Goal: Information Seeking & Learning: Learn about a topic

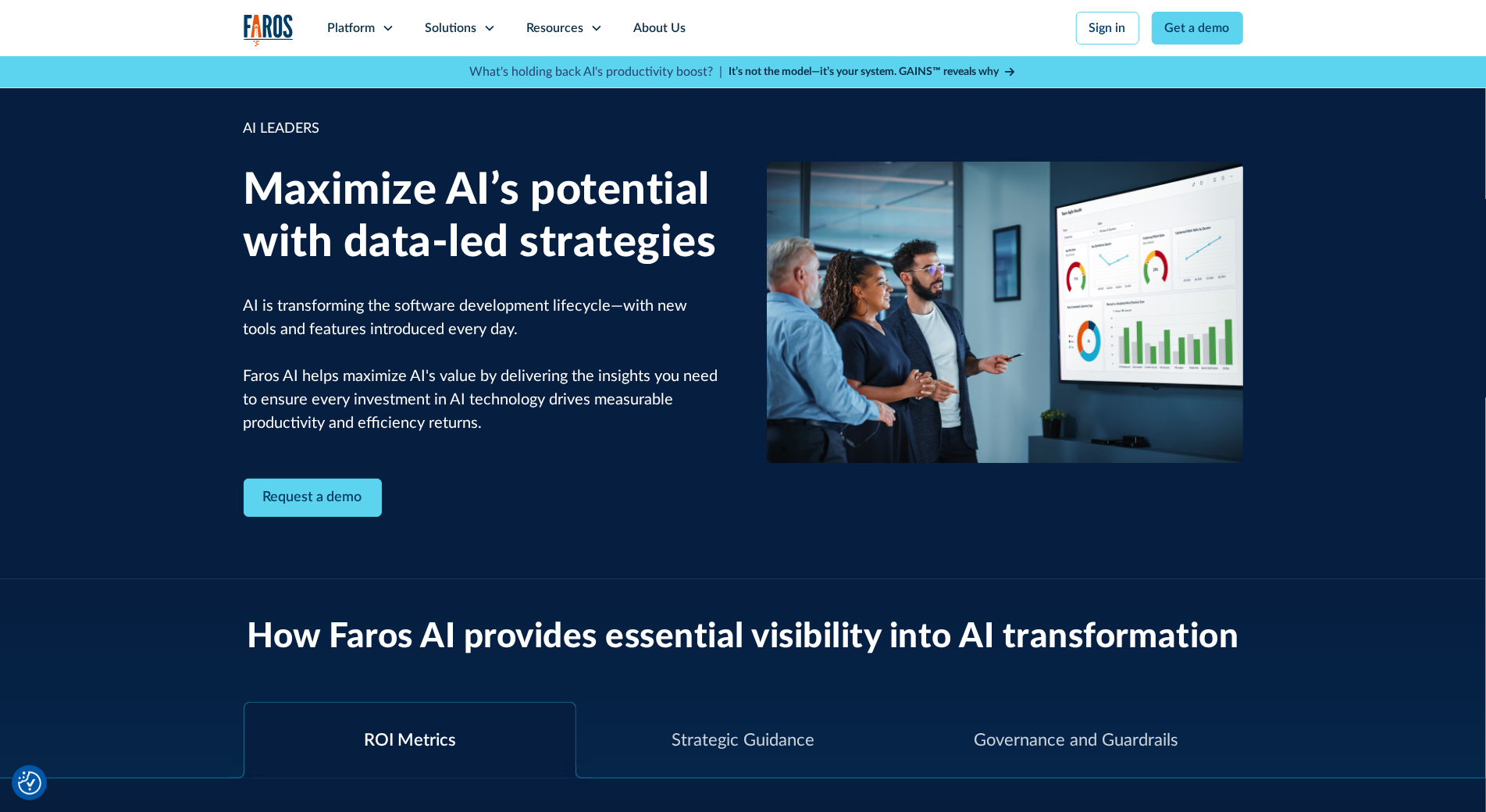
click at [113, 108] on div "AI LEADERS Maximize AI’s potential with data-led strategies AI is transforming …" at bounding box center [743, 318] width 1486 height 523
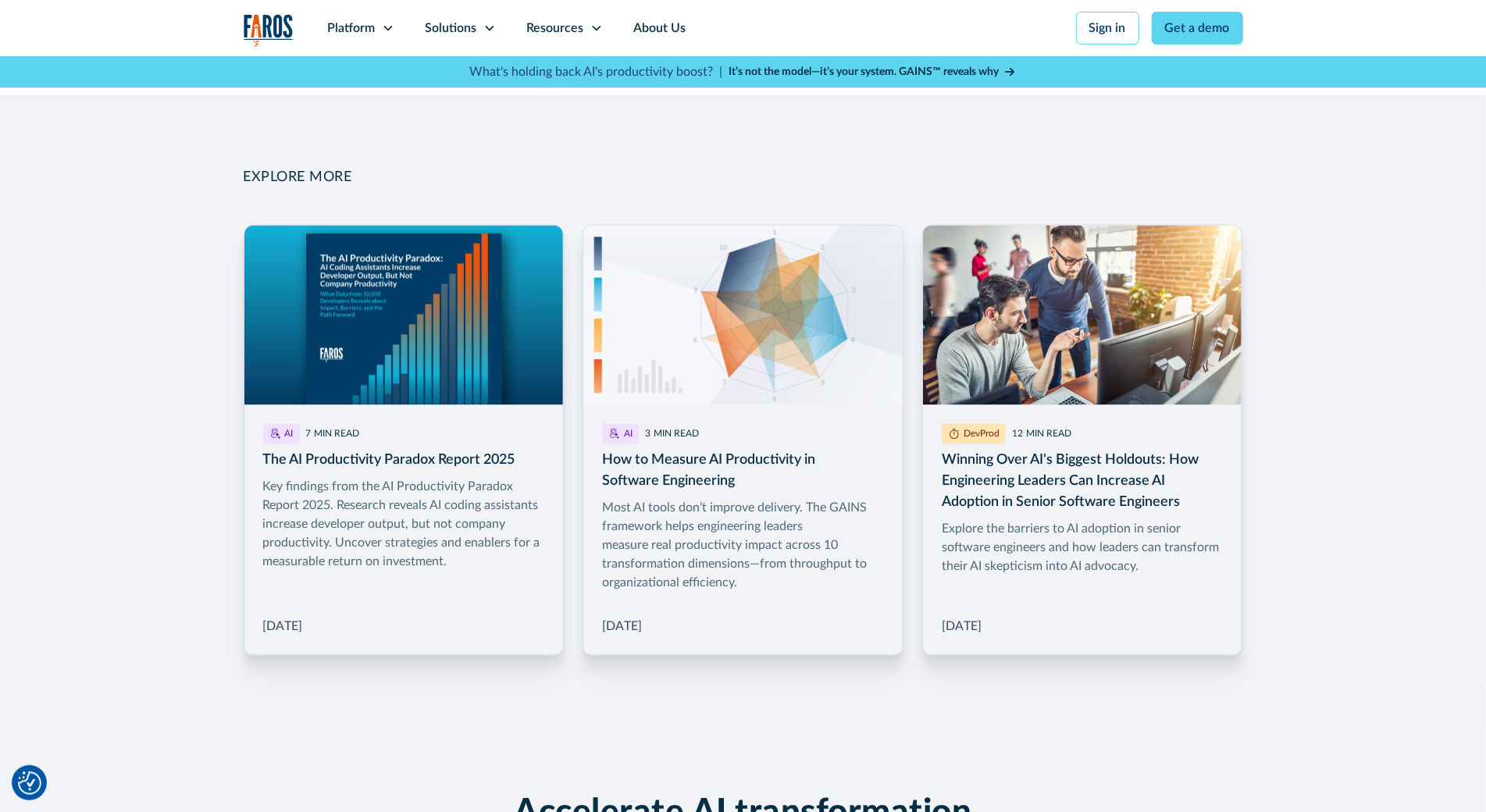
scroll to position [2397, 0]
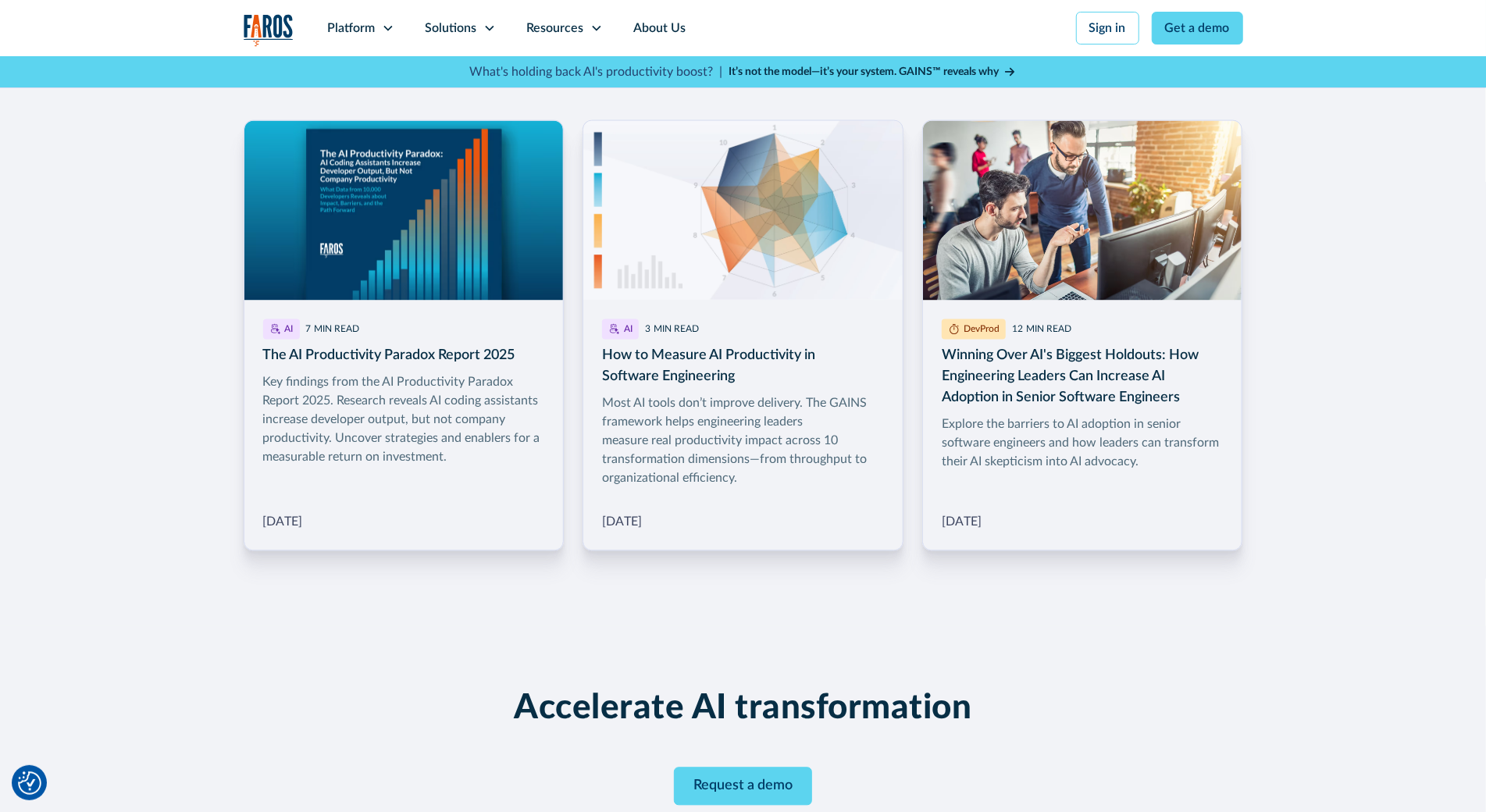
click at [113, 108] on div "EXPLORE MORE AI 7 MIN READ The AI Productivity Paradox Report 2025 Key findings…" at bounding box center [743, 307] width 1486 height 635
click at [132, 135] on div "EXPLORE MORE AI 7 MIN READ The AI Productivity Paradox Report 2025 Key findings…" at bounding box center [743, 307] width 1486 height 635
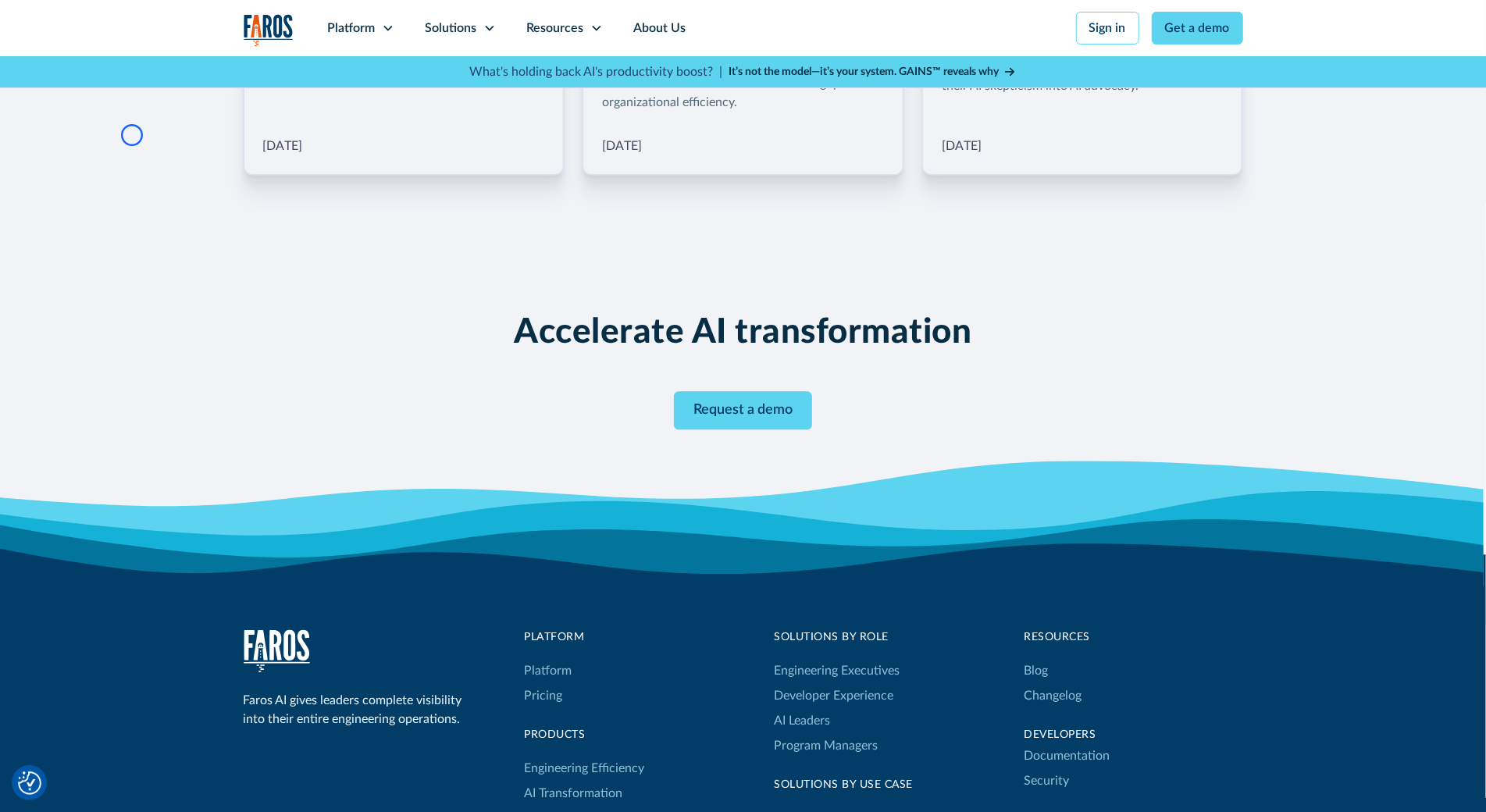
scroll to position [2850, 0]
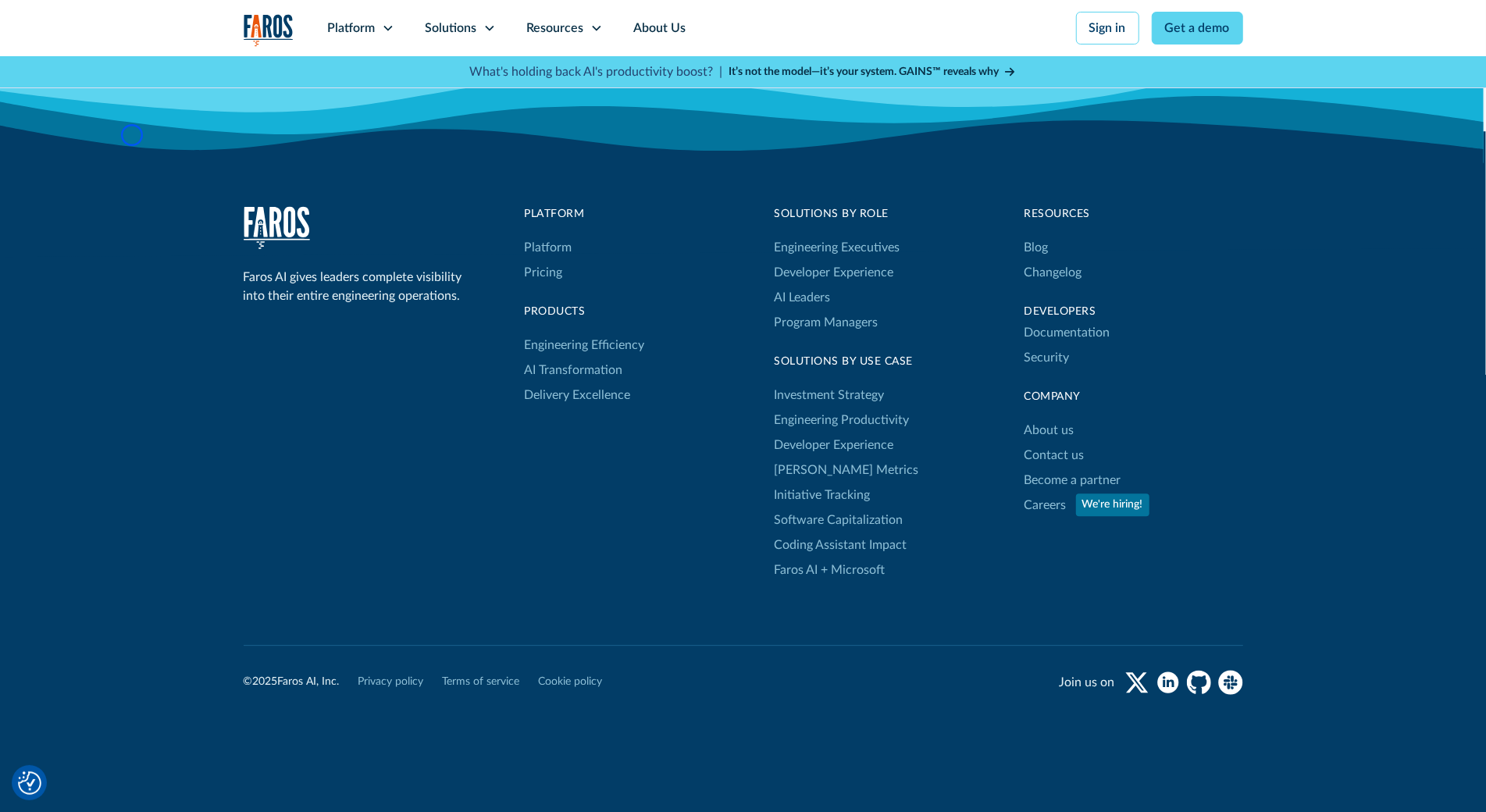
scroll to position [3225, 0]
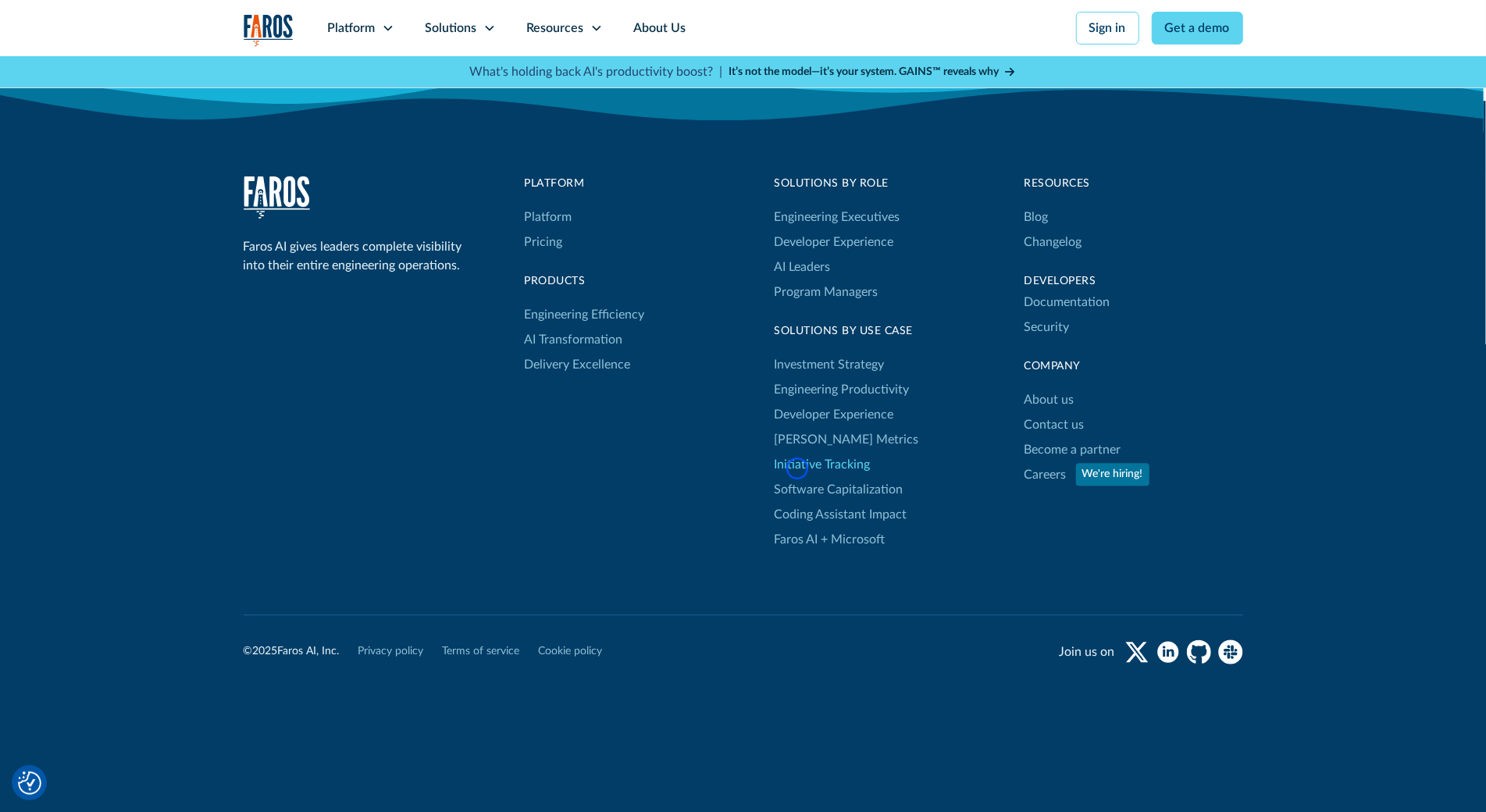
click at [797, 468] on link "Initiative Tracking" at bounding box center [823, 464] width 96 height 25
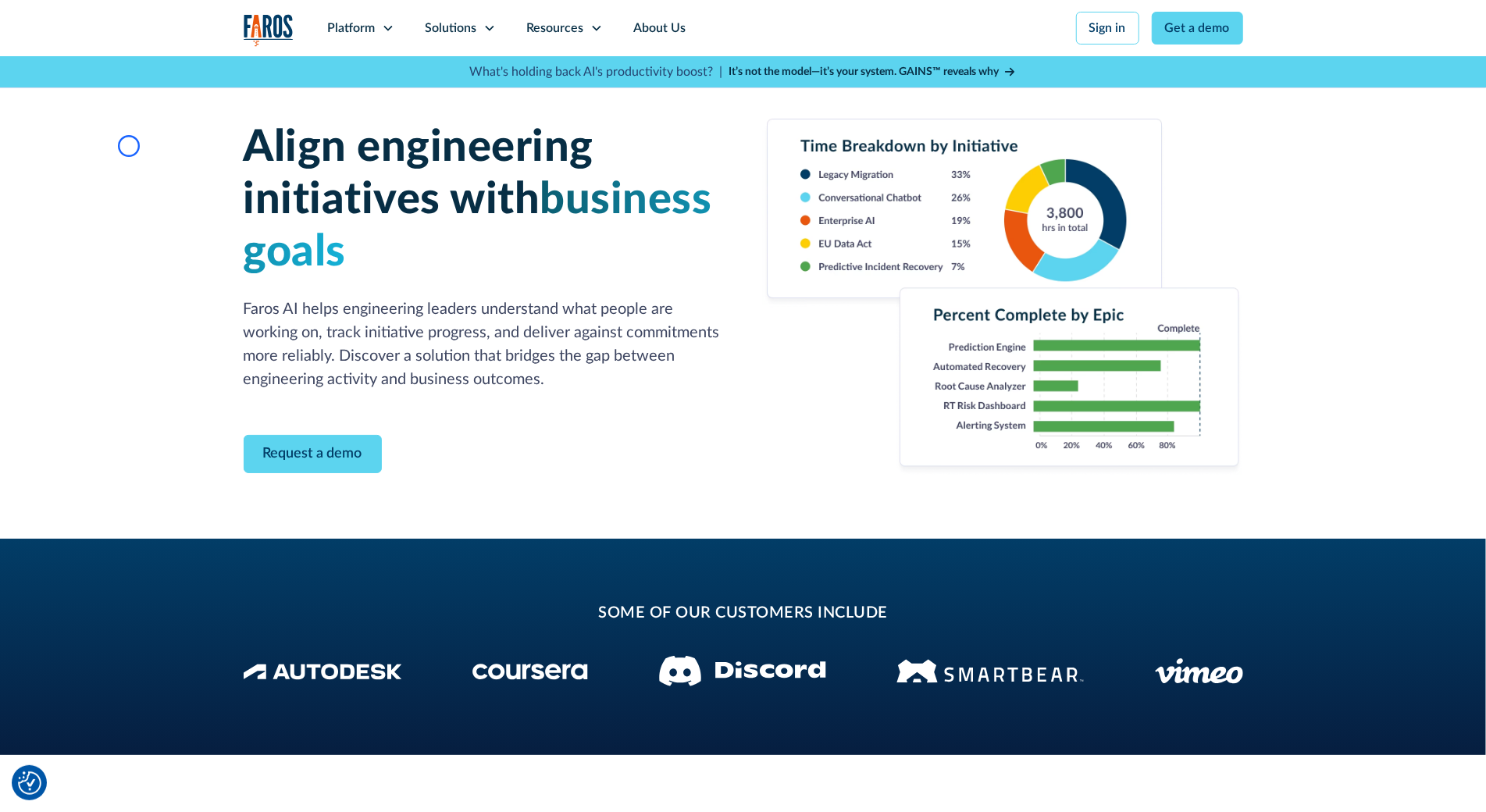
click at [129, 146] on div "Align engineering initiatives with business goals Faros AI helps engineering le…" at bounding box center [743, 297] width 1486 height 482
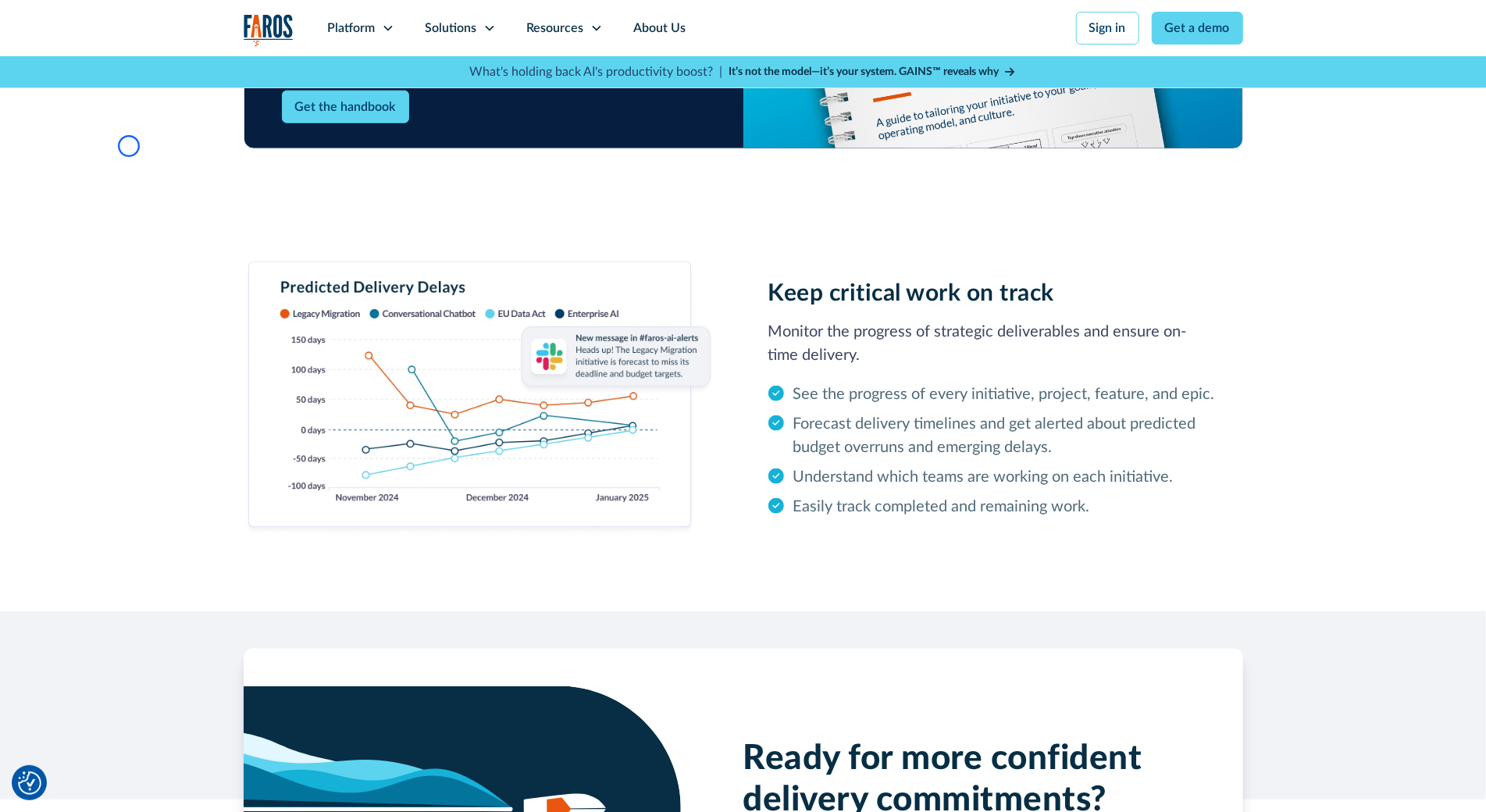
scroll to position [1537, 0]
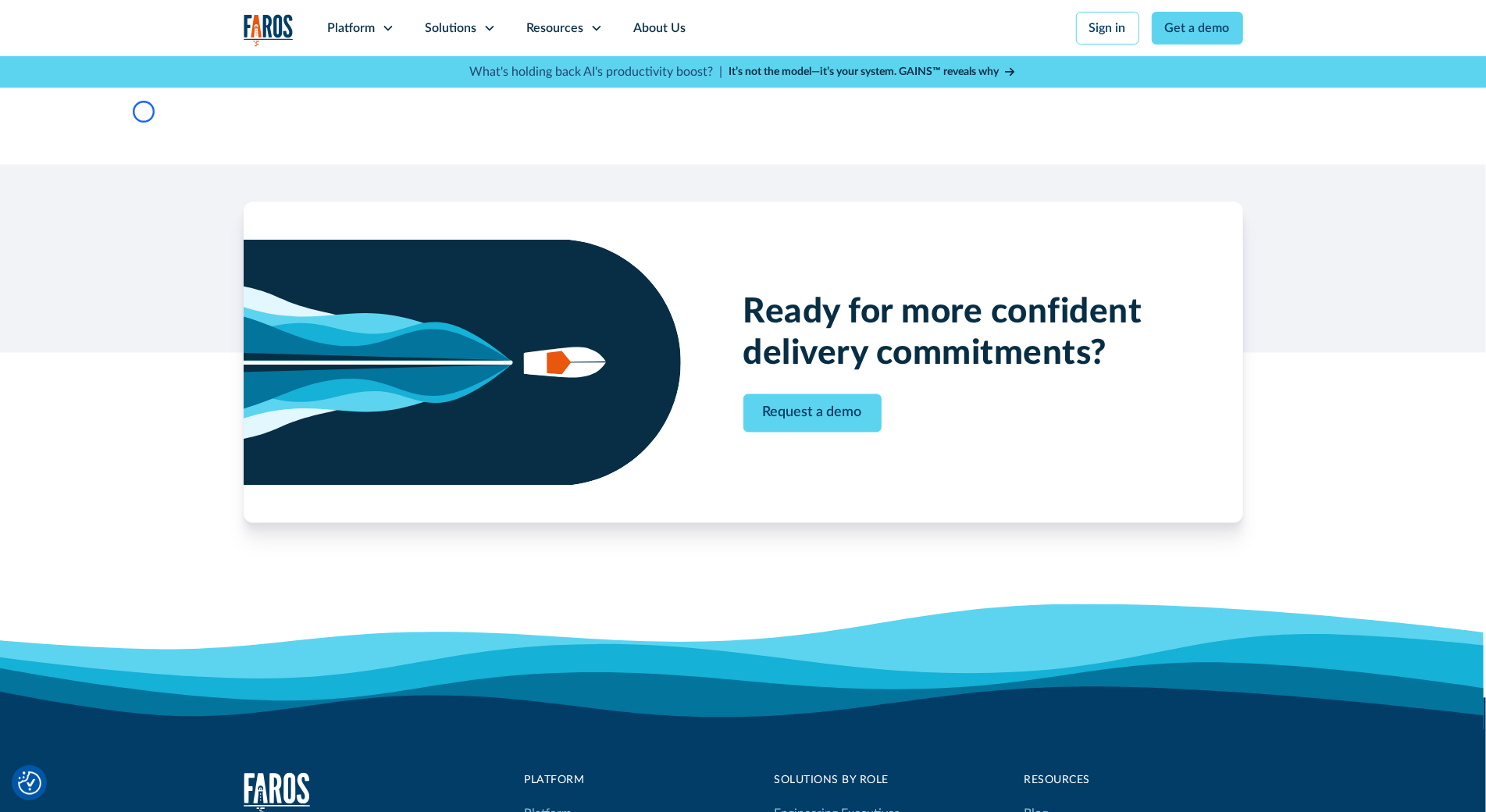
scroll to position [2005, 0]
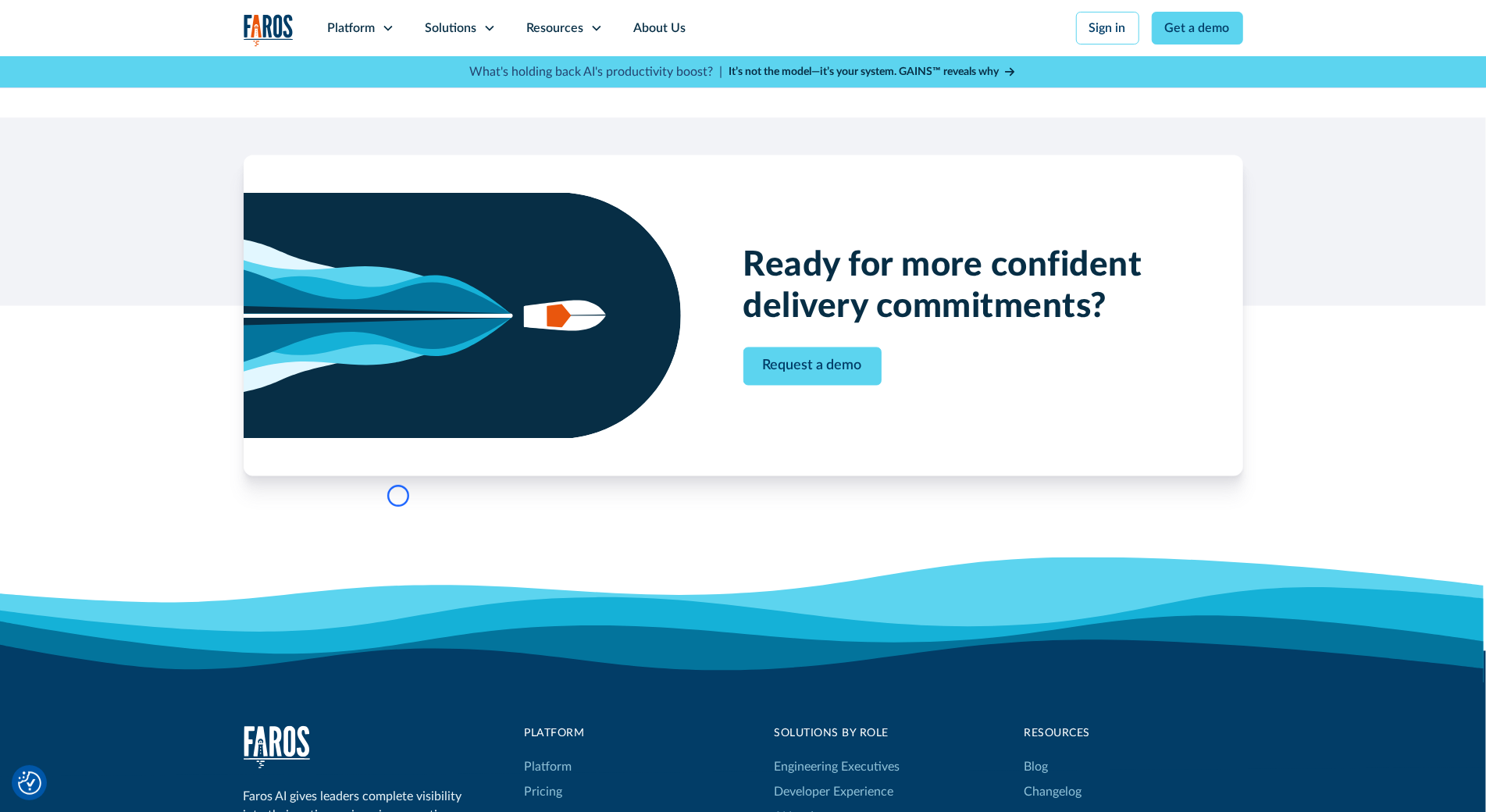
click at [99, 150] on div "Ready for more confident delivery commitments? Request a demo" at bounding box center [743, 353] width 1486 height 471
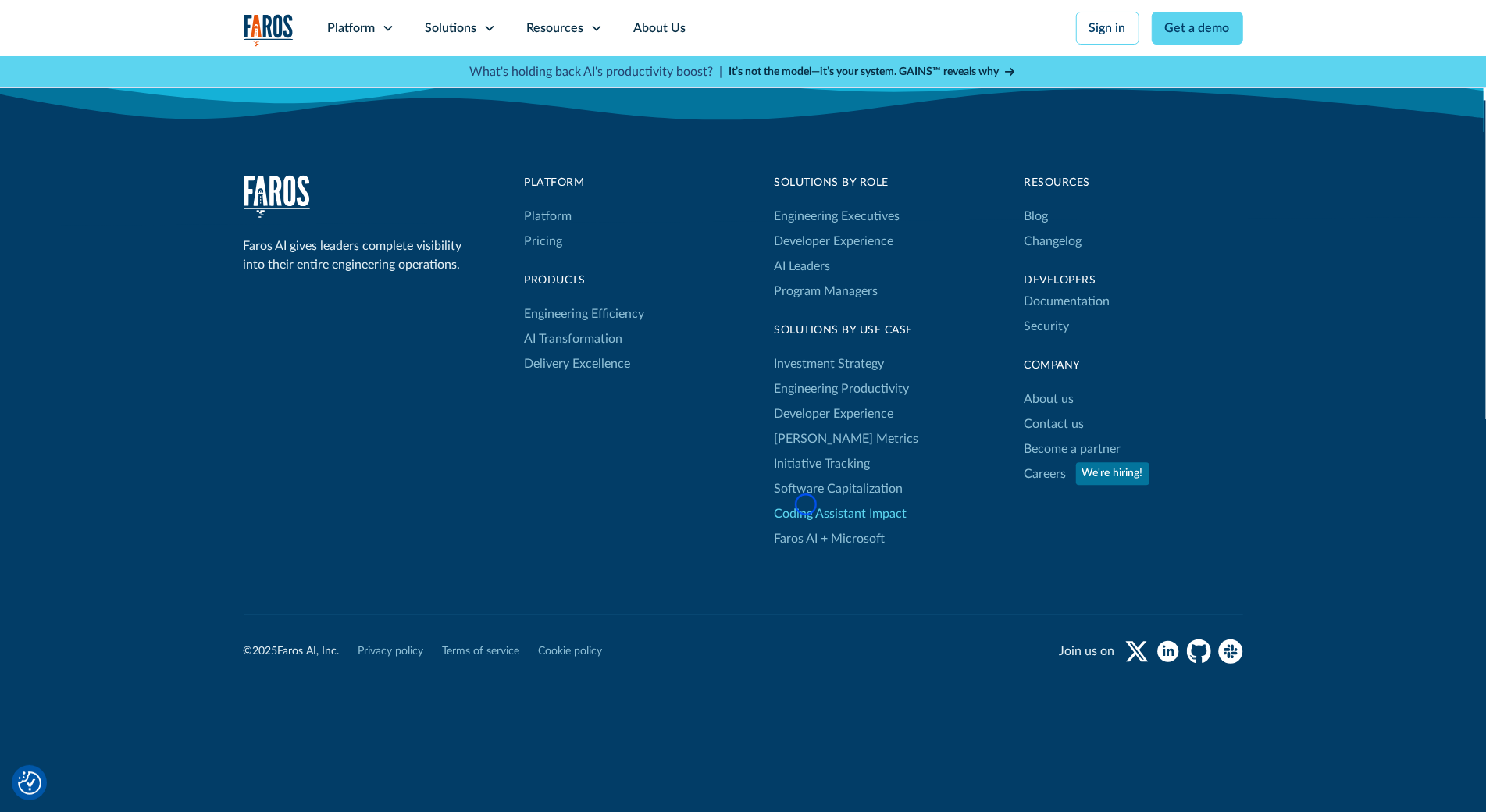
click at [806, 504] on link "Coding Assistant Impact" at bounding box center [841, 513] width 132 height 25
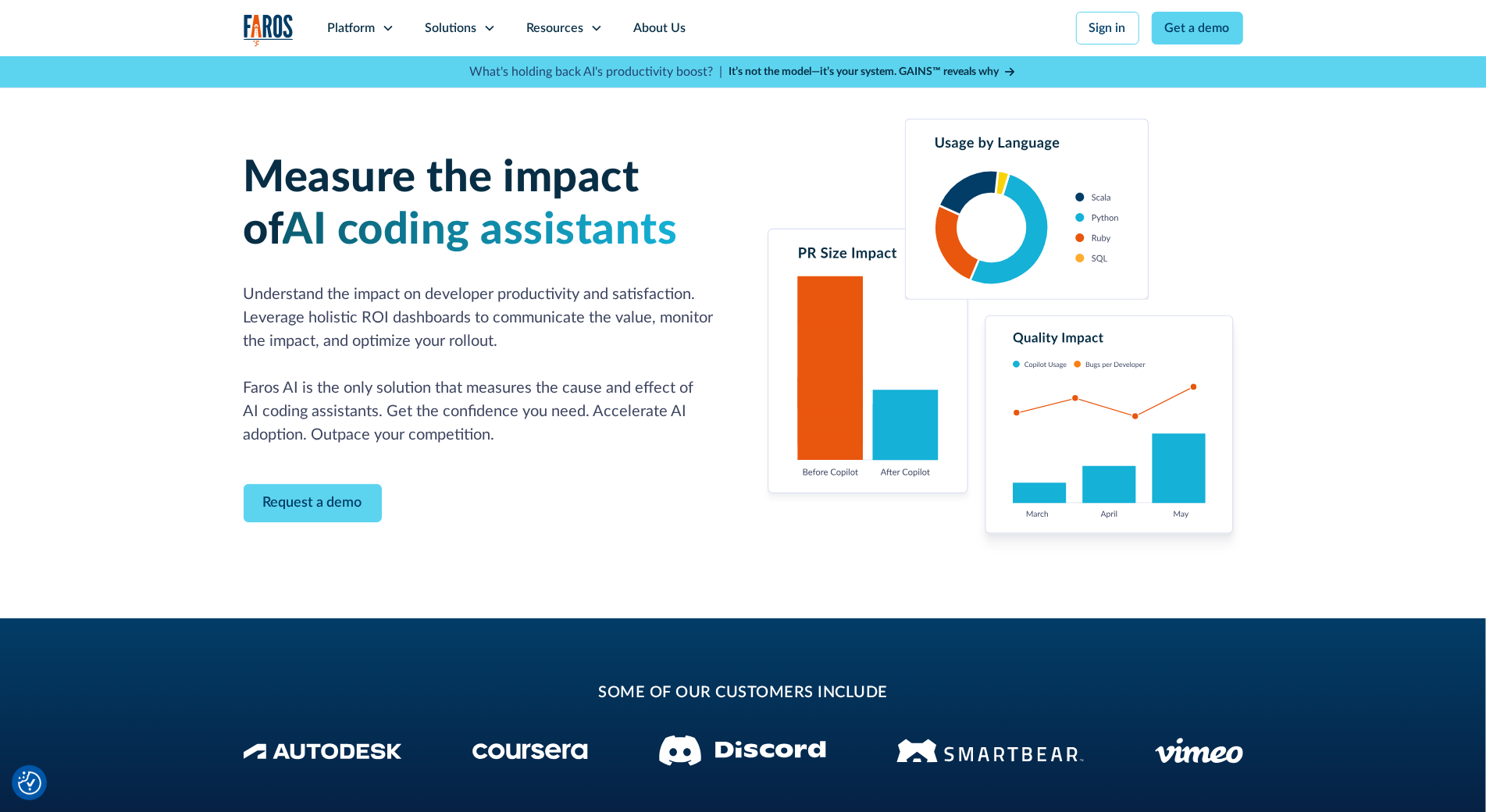
click at [806, 504] on img at bounding box center [1002, 337] width 481 height 437
click at [146, 122] on div "Measure the impact of AI coding assistants Understand the impact on developer p…" at bounding box center [743, 337] width 1486 height 562
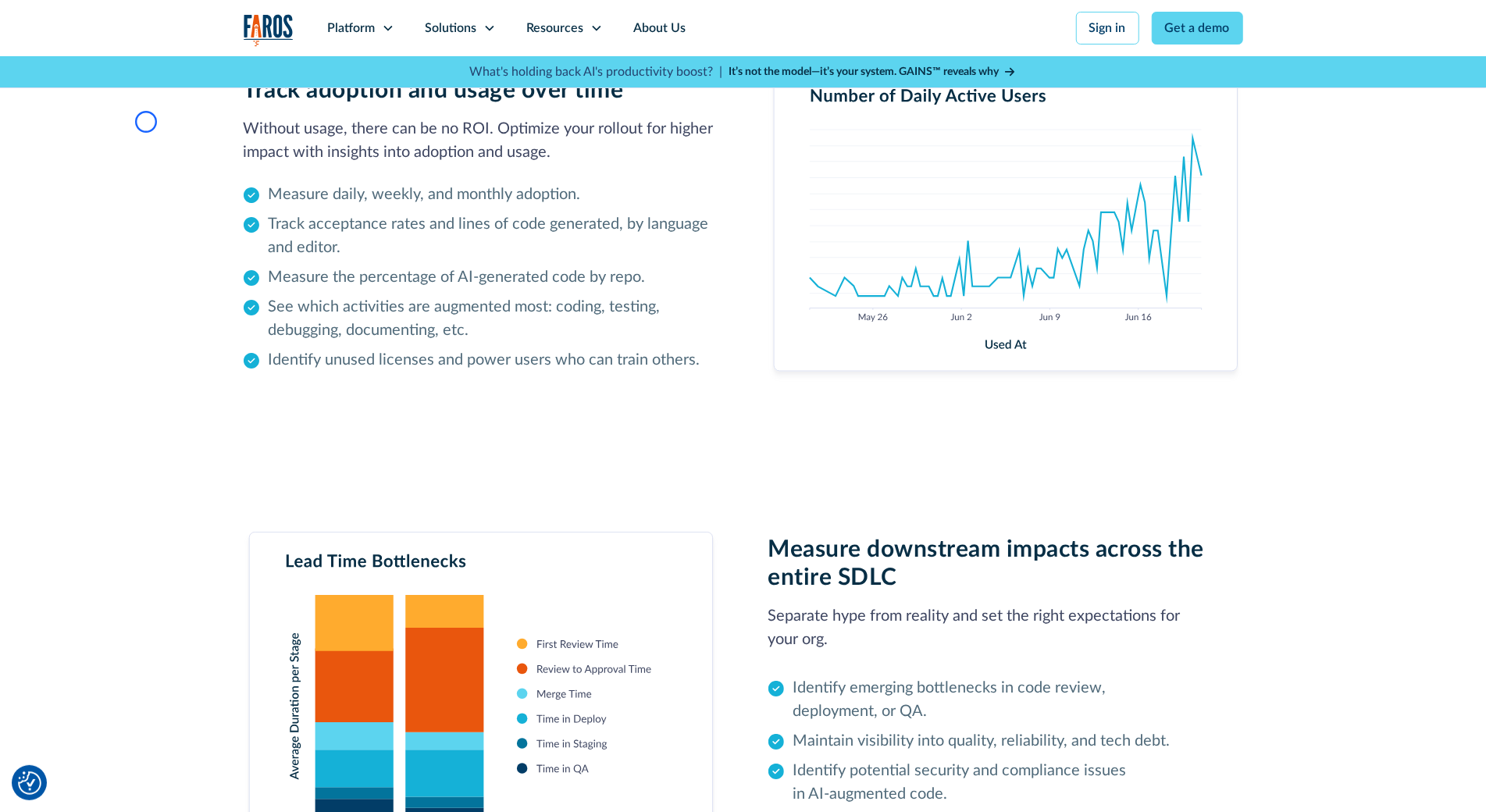
scroll to position [4203, 0]
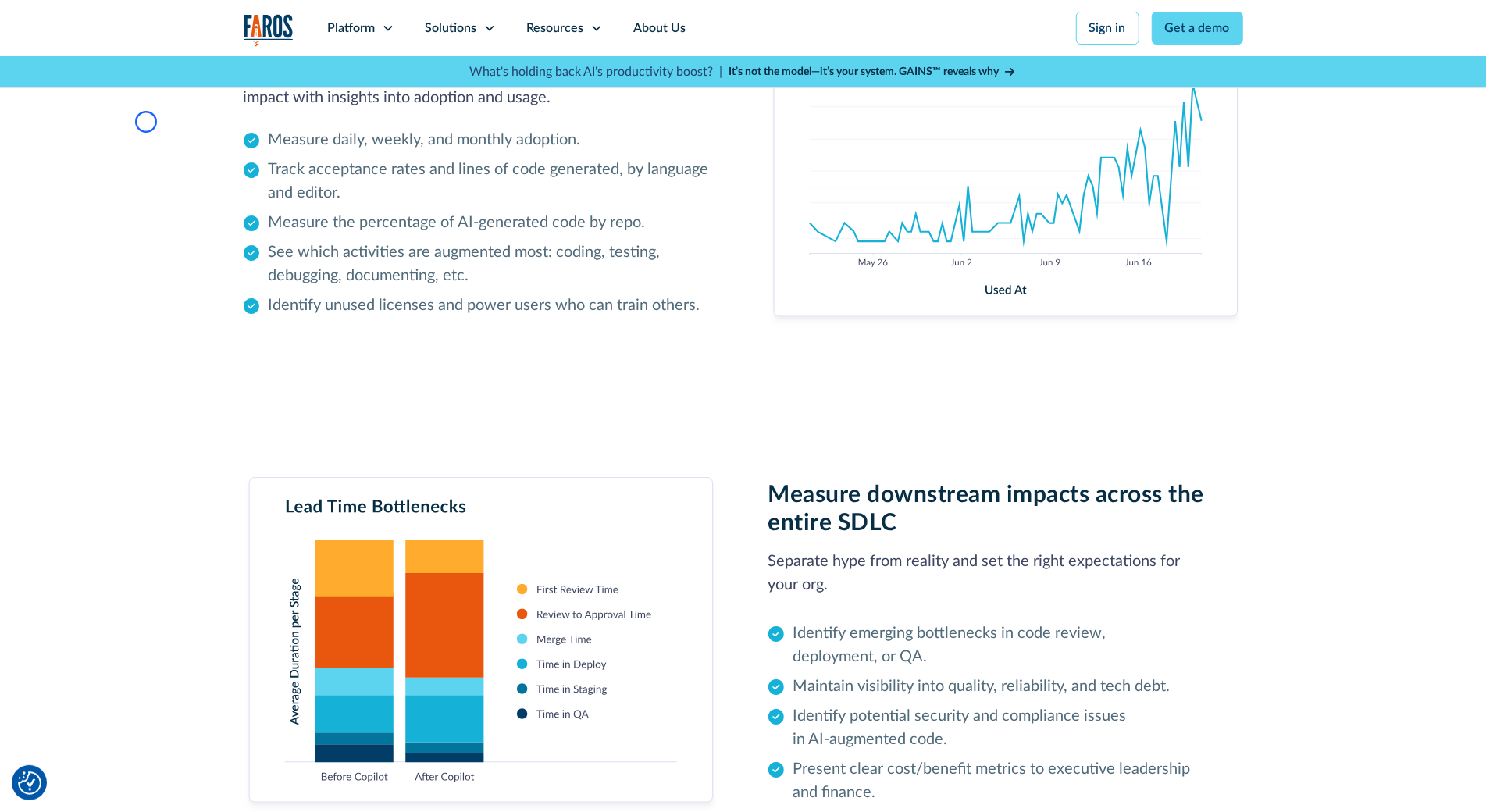
click at [146, 122] on div "Track adoption and usage over time Without usage, there can be no ROI. Optimize…" at bounding box center [743, 170] width 1486 height 465
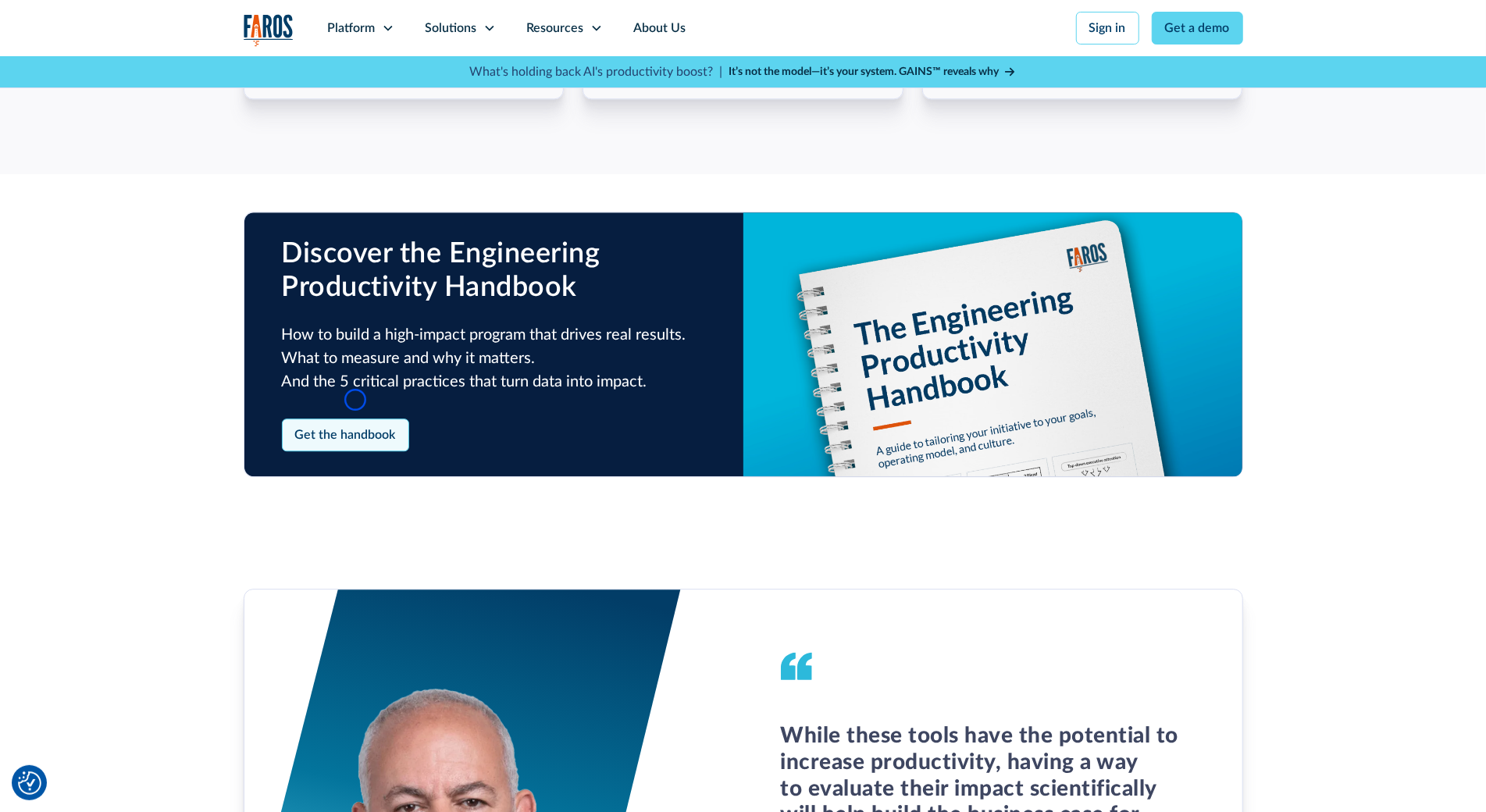
click at [356, 418] on link "Get the handbook" at bounding box center [345, 434] width 128 height 33
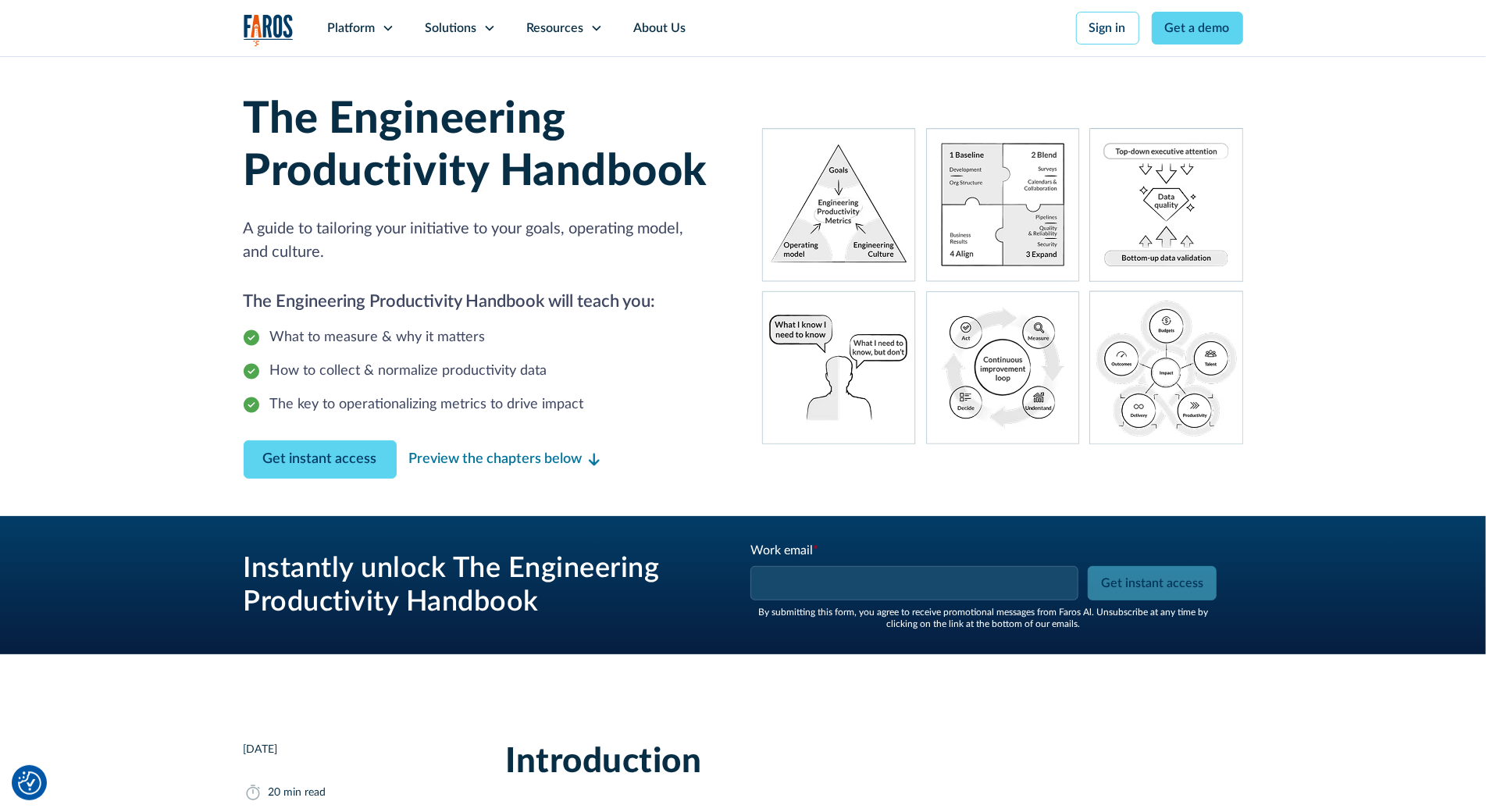
click at [356, 399] on div "The key to operationalizing metrics to drive impact" at bounding box center [427, 404] width 314 height 21
click at [101, 80] on div "The Engineering Productivity Handbook A guide to tailoring your initiative to y…" at bounding box center [743, 286] width 1486 height 459
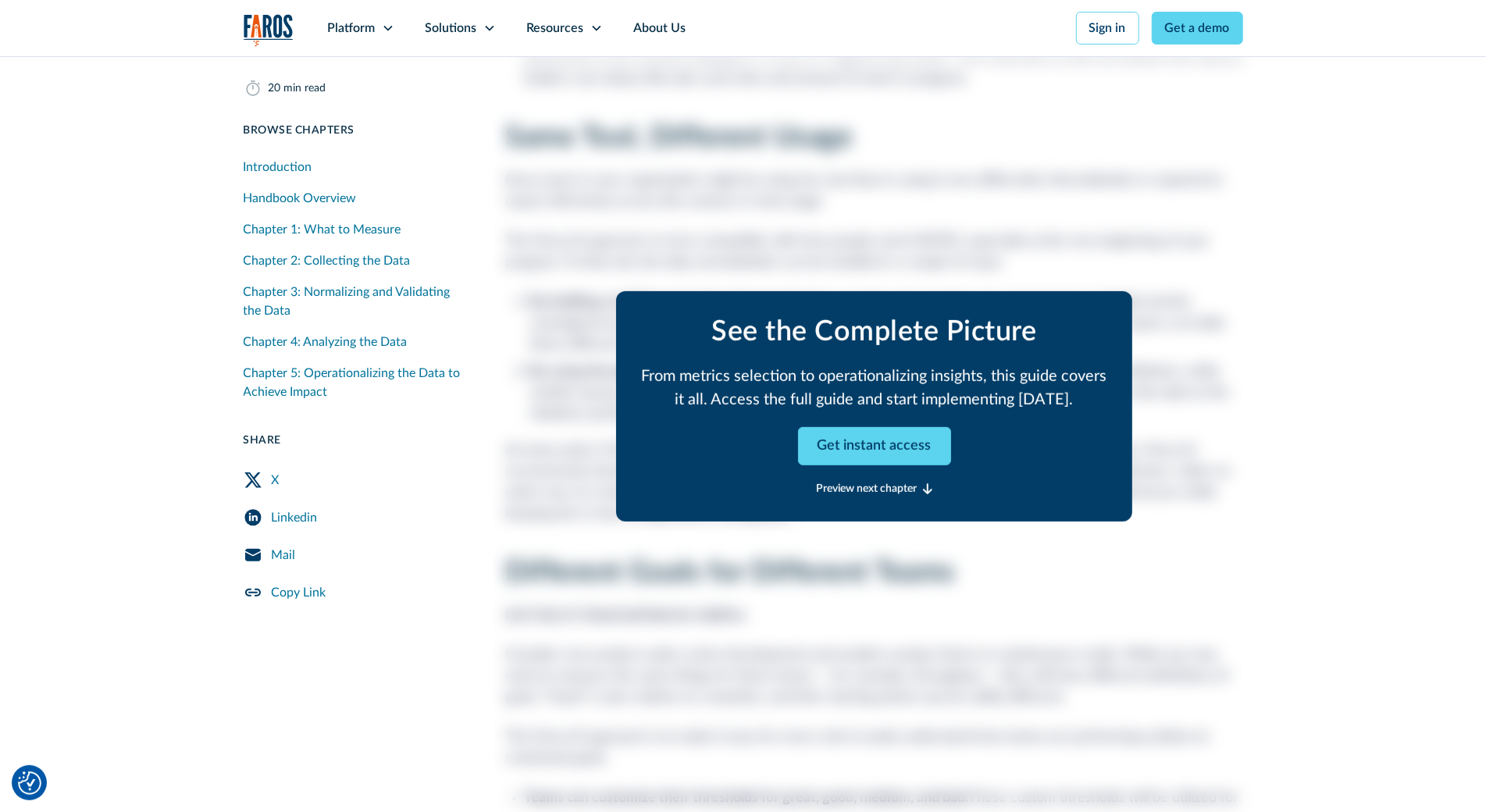
scroll to position [14201, 0]
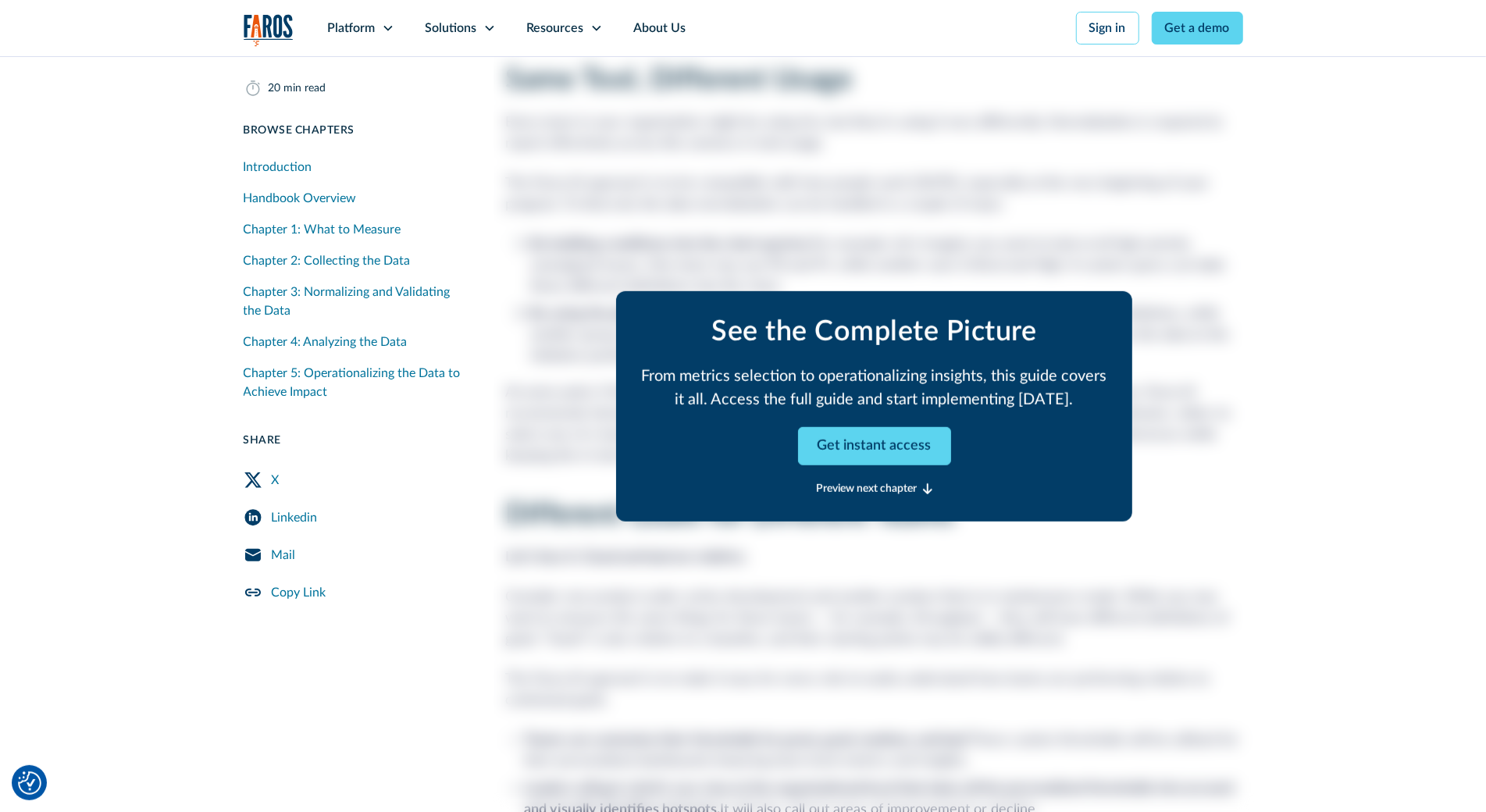
click at [101, 80] on div "February 17, 2025 20 min read Browse Chapters 20 min read Introduction Handbook…" at bounding box center [743, 85] width 1486 height 27263
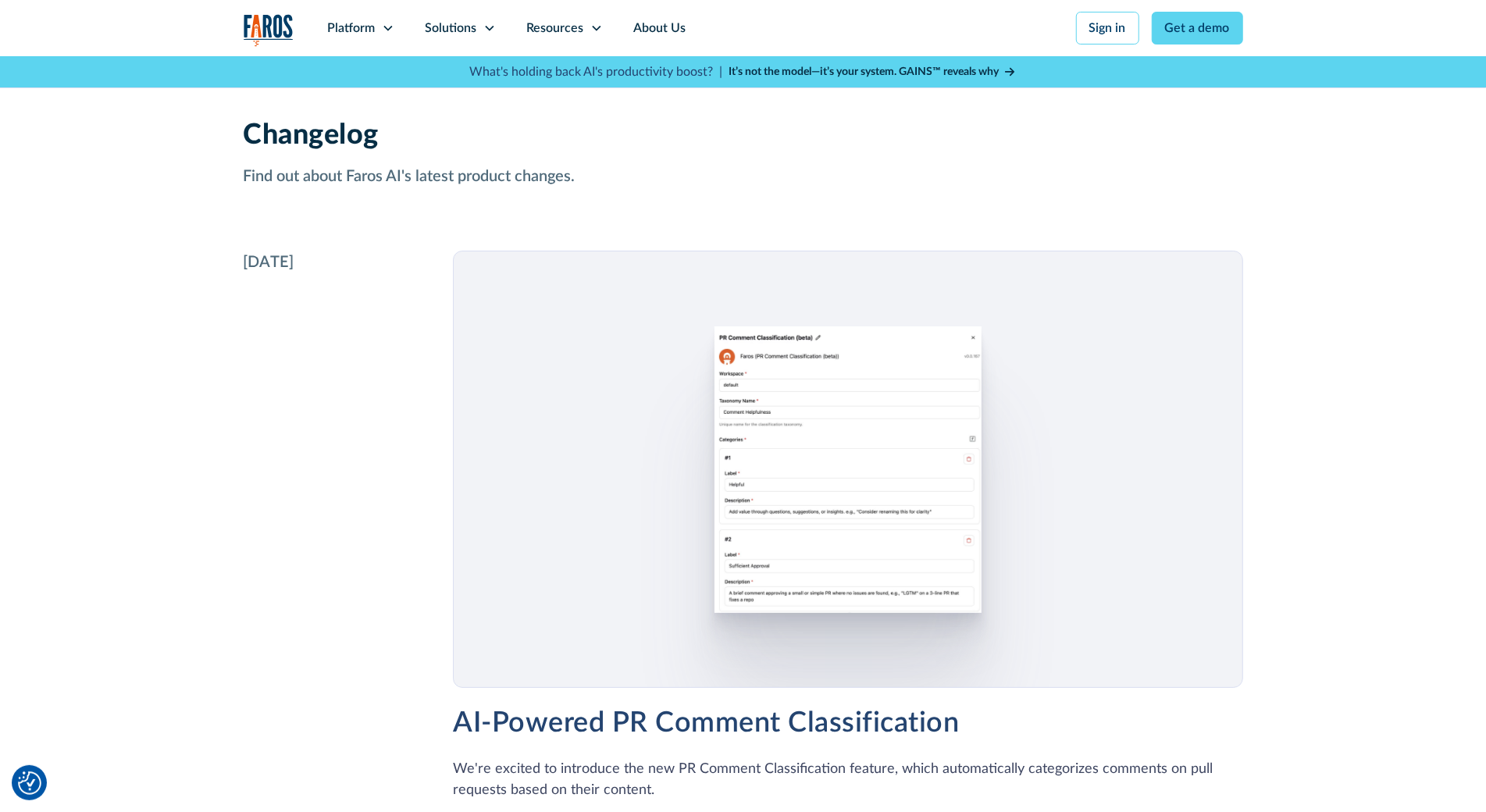
click at [1055, 417] on div at bounding box center [847, 469] width 789 height 437
click at [132, 111] on div "Changelog Find out about Faros AI's latest product changes." at bounding box center [743, 153] width 1486 height 194
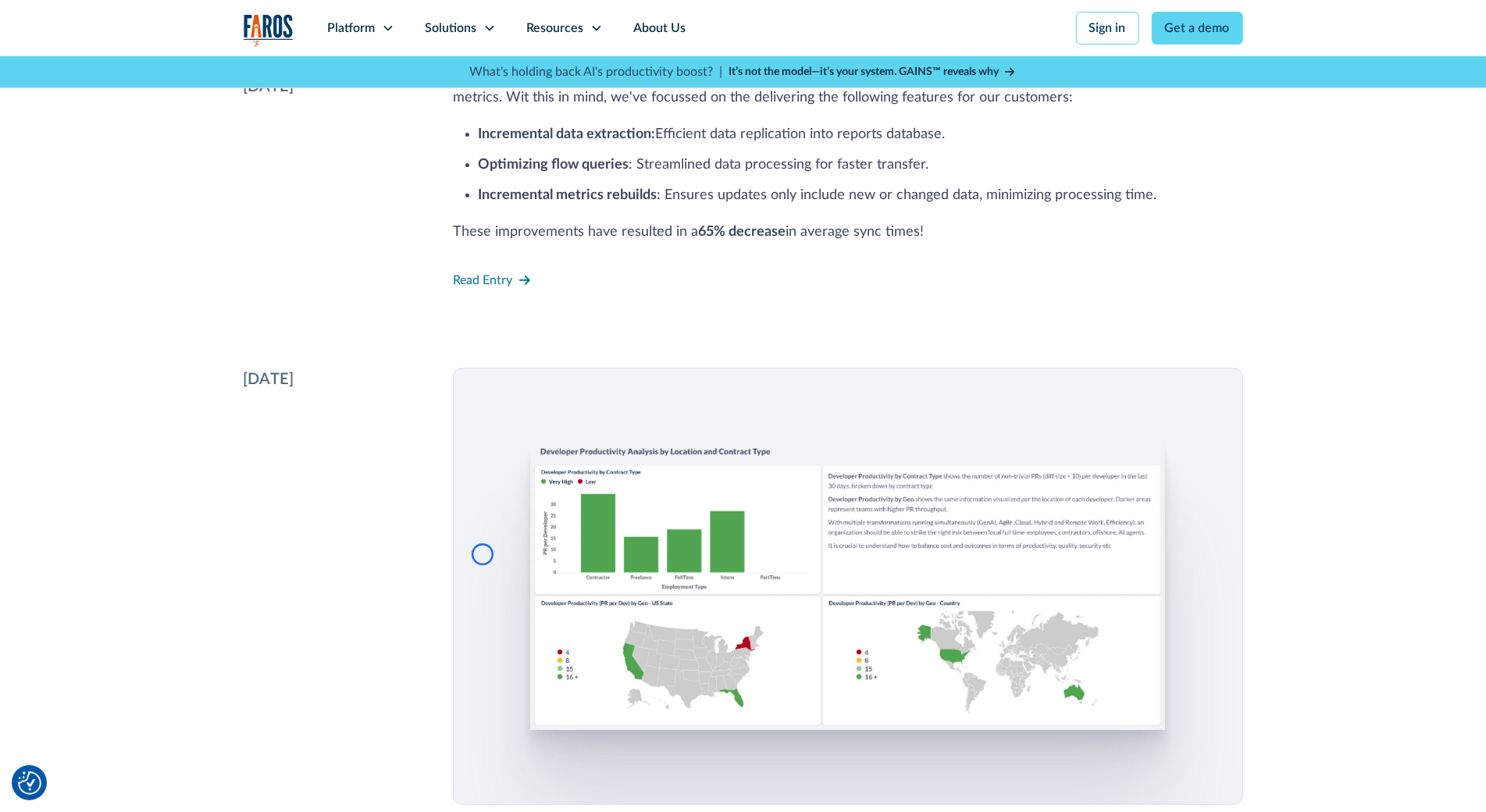
scroll to position [9349, 0]
